Goal: Task Accomplishment & Management: Use online tool/utility

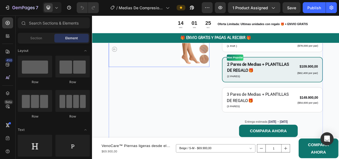
scroll to position [149, 0]
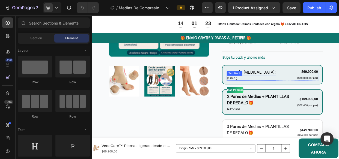
click at [302, 97] on p "(1 PAR )" at bounding box center [303, 98] width 64 height 5
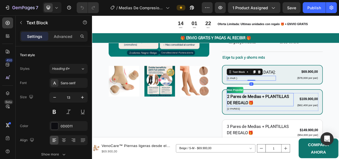
click at [318, 123] on p "2 Pares de Medias + PLANTILLAS DE REGALO🎁" at bounding box center [315, 127] width 88 height 16
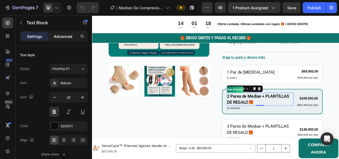
click at [66, 35] on p "Advanced" at bounding box center [63, 37] width 19 height 6
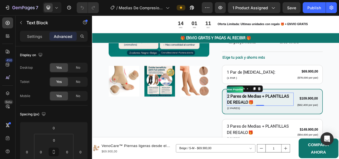
click at [288, 126] on p "2 Pares de Medias + PLANTILLAS DE REGALO🎁" at bounding box center [315, 126] width 88 height 16
click at [36, 35] on p "Settings" at bounding box center [34, 37] width 15 height 6
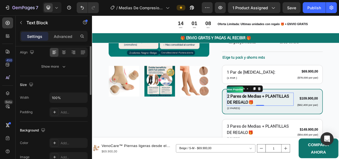
scroll to position [0, 0]
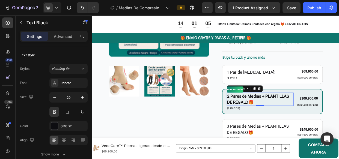
click at [312, 128] on p "2 Pares de Medias + PLANTILLAS DE REGALO🎁" at bounding box center [315, 126] width 88 height 16
click at [296, 129] on p "2 Pares de Medias + PLANTILLAS DE REGALO🎁" at bounding box center [315, 126] width 88 height 16
click at [81, 6] on icon "Undo/Redo" at bounding box center [82, 8] width 3 height 4
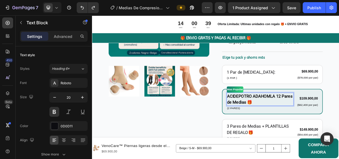
click at [310, 130] on p "ACIDEPOTRO ADAHOMLA 12 Pares de Medias 🎁" at bounding box center [315, 126] width 88 height 16
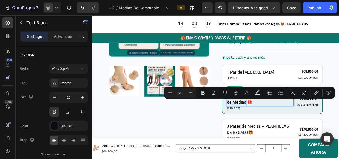
click at [310, 130] on p "ACIDEPOTRO ADAHOMLA 12 Pares de Medias 🎁" at bounding box center [315, 126] width 88 height 16
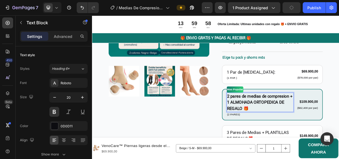
click at [274, 131] on p "2 pares de medias de compresion + 1 ALMOHADA ORTOPEDICA DE REGALO 🎁" at bounding box center [315, 130] width 88 height 25
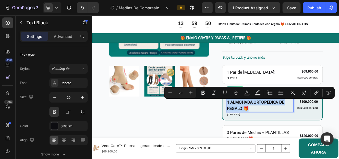
drag, startPoint x: 274, startPoint y: 130, endPoint x: 296, endPoint y: 139, distance: 24.6
click at [296, 139] on p "2 pares de medias de compresion + 1 ALMOHADA ORTOPEDICA DE REGALO 🎁" at bounding box center [315, 130] width 88 height 25
copy p "1 ALMOHADA ORTOPEDICA DE REGALO 🎁"
click at [257, 156] on div "Product Images Icon Icon Icon Icon Icon Icon List Más de 123,000 Clientes Satis…" at bounding box center [256, 86] width 284 height 300
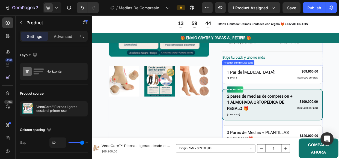
scroll to position [183, 0]
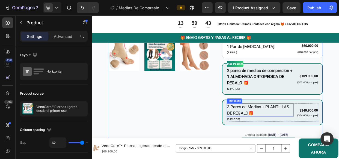
click at [320, 136] on p "3 Pares de Medias + PLANTILLAS DE REGALO🎁" at bounding box center [315, 141] width 88 height 16
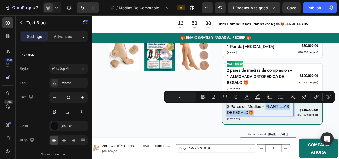
drag, startPoint x: 320, startPoint y: 136, endPoint x: 327, endPoint y: 142, distance: 9.9
click at [327, 142] on p "3 Pares de Medias + PLANTILLAS DE REGALO🎁" at bounding box center [315, 140] width 88 height 16
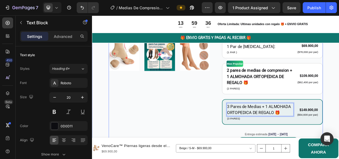
click at [206, 130] on div "Product Images" at bounding box center [180, 52] width 133 height 300
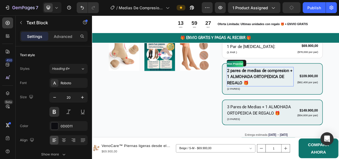
click at [329, 87] on p "2 pares de medias de compresion + 1 ALMOHADA ORTOPEDICA DE REGALO 🎁" at bounding box center [315, 96] width 88 height 25
click at [339, 87] on p "2 pares de medias de compresion + 1 ALMOHADA ORTOPEDICA DE REGALO 🎁" at bounding box center [315, 96] width 88 height 25
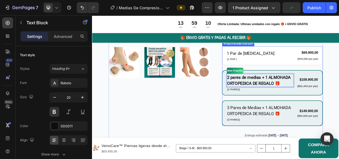
scroll to position [190, 0]
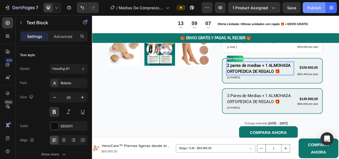
click at [314, 9] on div "Publish" at bounding box center [314, 8] width 14 height 6
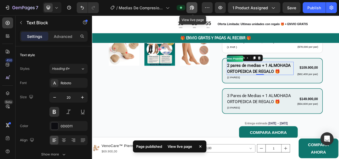
click at [192, 6] on icon "button" at bounding box center [192, 8] width 4 height 4
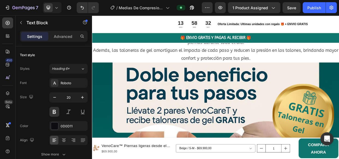
scroll to position [1622, 0]
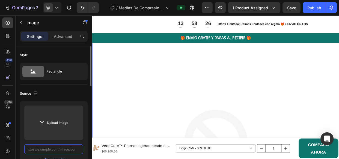
scroll to position [0, 0]
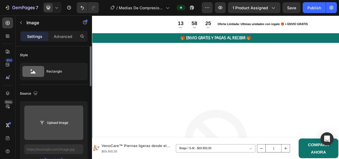
click at [55, 122] on input "file" at bounding box center [54, 122] width 38 height 9
click at [59, 121] on input "file" at bounding box center [54, 122] width 38 height 9
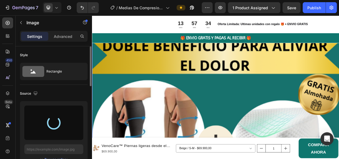
type input "[URL][DOMAIN_NAME]"
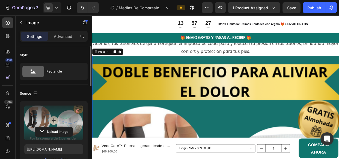
scroll to position [1623, 0]
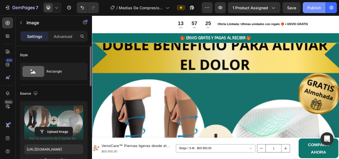
click at [313, 8] on div "Publish" at bounding box center [314, 8] width 14 height 6
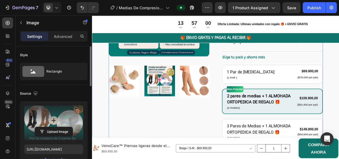
scroll to position [185, 0]
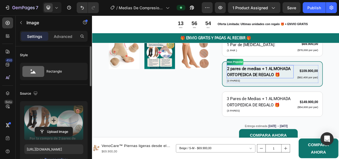
click at [312, 86] on p "2 pares de medias + 1 ALMOHADA ORTOPEDICA DE REGALO 🎁" at bounding box center [315, 90] width 88 height 16
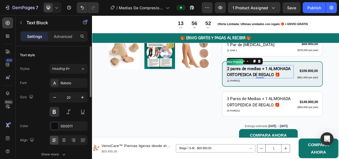
click at [313, 86] on p "2 pares de medias + 1 ALMOHADA ORTOPEDICA DE REGALO 🎁" at bounding box center [315, 90] width 88 height 16
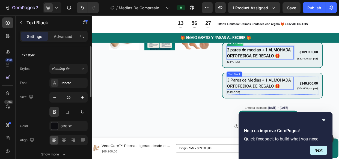
scroll to position [193, 0]
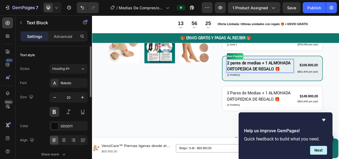
click at [319, 77] on p "2 pares de medias + 1 ALMOHADA ORTOPEDICA DE REGALO 🎁" at bounding box center [315, 83] width 88 height 16
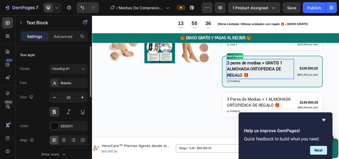
click at [293, 94] on p "2 pares de medias + GRATIS 1 ALMOHADA ORTOPEDICA DE REGALO 🎁" at bounding box center [315, 87] width 88 height 25
click at [298, 94] on p "2 pares de medias + GRATIS 1 ALMOHADA ORTOPEDICA DE REGALO 🎁" at bounding box center [315, 87] width 88 height 25
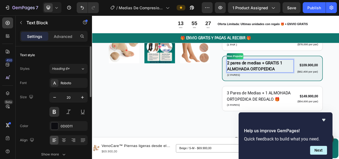
click at [318, 77] on p "2 pares de medias + GRATIS 1 ALMOHADA ORTOPEDICA" at bounding box center [315, 83] width 88 height 16
click at [321, 77] on p "2 pares de medias + 🎁 GRATIS 1 ALMOHADA ORTOPEDICA" at bounding box center [315, 83] width 88 height 16
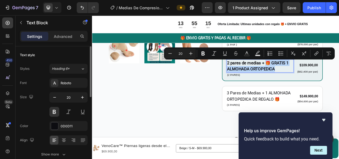
drag, startPoint x: 323, startPoint y: 77, endPoint x: 333, endPoint y: 85, distance: 13.0
click at [333, 85] on p "2 pares de medias + 🎁 GRATIS 1 ALMOHADA ORTOPEDICA" at bounding box center [315, 83] width 88 height 16
copy p "🎁 GRATIS 1 ALMOHADA ORTOPEDICA"
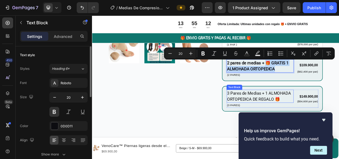
click at [331, 121] on p "3 Pares de Medias + 1 ALMOHADA ORTOPEDICA DE REGALO 🎁" at bounding box center [315, 123] width 88 height 16
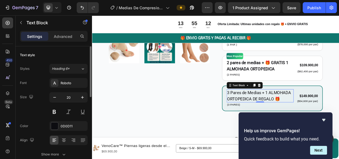
click at [320, 118] on p "3 Pares de Medias + 1 ALMOHADA ORTOPEDICA DE REGALO 🎁" at bounding box center [315, 122] width 88 height 16
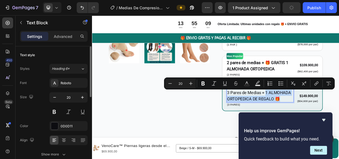
drag, startPoint x: 320, startPoint y: 118, endPoint x: 338, endPoint y: 126, distance: 19.2
click at [338, 126] on p "3 Pares de Medias + 1 ALMOHADA ORTOPEDICA DE REGALO 🎁" at bounding box center [315, 122] width 88 height 16
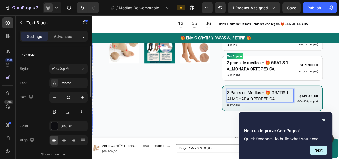
click at [240, 127] on div "Product Images" at bounding box center [180, 38] width 133 height 292
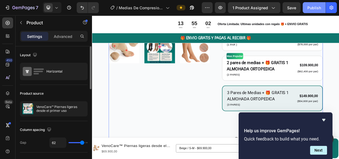
click at [313, 6] on div "Publish" at bounding box center [314, 8] width 14 height 6
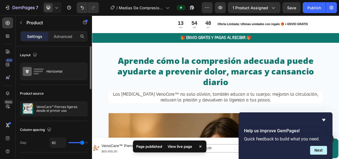
scroll to position [410, 0]
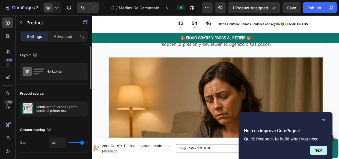
click at [324, 119] on icon "Hide survey" at bounding box center [323, 120] width 3 height 2
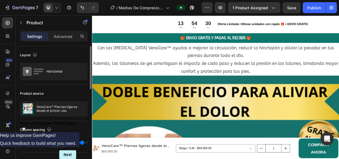
scroll to position [1528, 0]
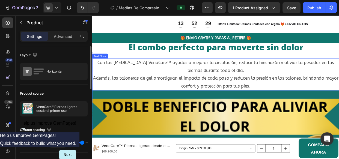
click at [319, 114] on p "Con las [MEDICAL_DATA] VenoCare™ ayudas a mejorar la circulación, reducir la hi…" at bounding box center [256, 93] width 326 height 41
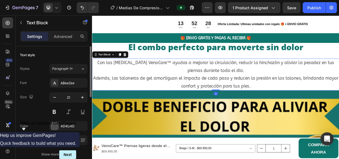
click at [313, 114] on p "Con las [MEDICAL_DATA] VenoCare™ ayudas a mejorar la circulación, reducir la hi…" at bounding box center [256, 93] width 326 height 41
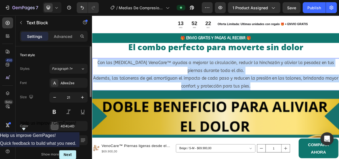
drag, startPoint x: 313, startPoint y: 122, endPoint x: 97, endPoint y: 89, distance: 219.2
click at [97, 89] on p "Con las [MEDICAL_DATA] VenoCare™ ayudas a mejorar la circulación, reducir la hi…" at bounding box center [256, 93] width 326 height 41
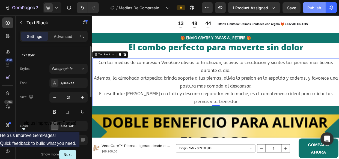
click at [312, 5] on div "Publish" at bounding box center [314, 8] width 14 height 6
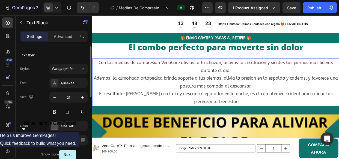
click at [148, 131] on p "El resultado: [PERSON_NAME] en el dia y descanso reparador en la noche, es el c…" at bounding box center [256, 124] width 326 height 21
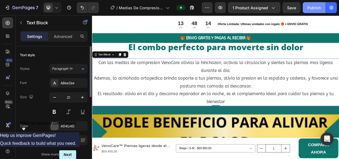
click at [312, 7] on div "Publish" at bounding box center [314, 8] width 14 height 6
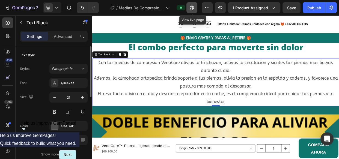
click at [191, 9] on icon "button" at bounding box center [190, 8] width 1 height 1
